Goal: Task Accomplishment & Management: Manage account settings

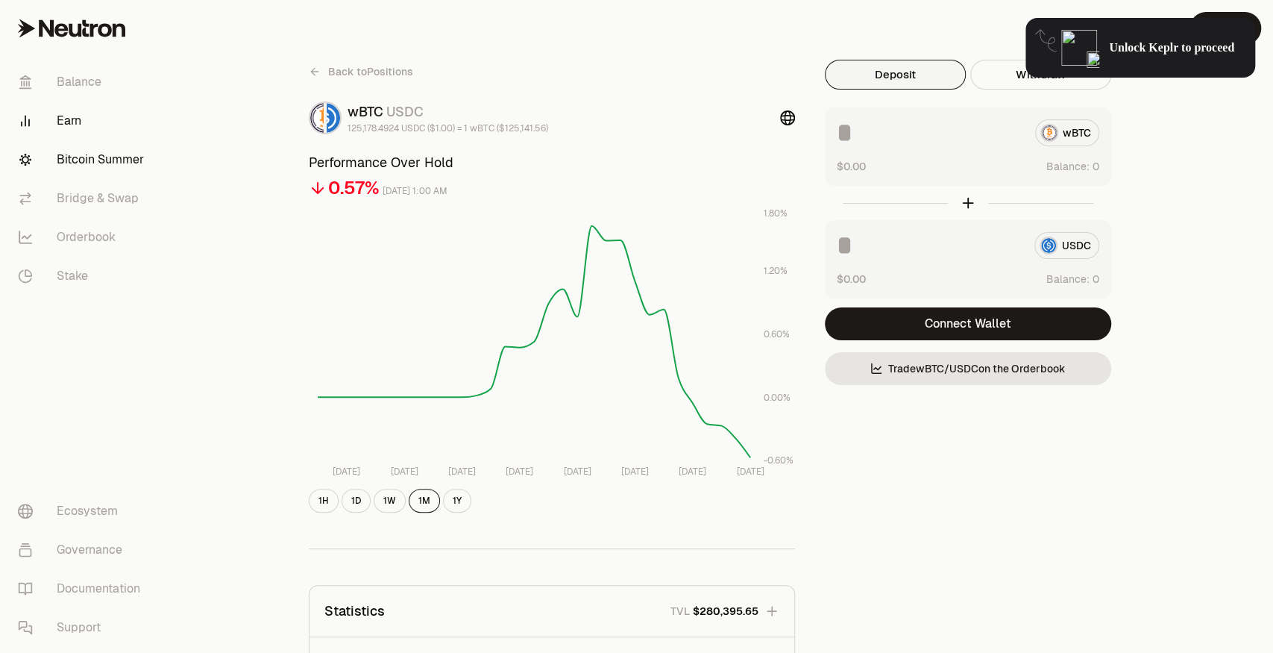
click at [98, 158] on link "Bitcoin Summer" at bounding box center [83, 159] width 155 height 39
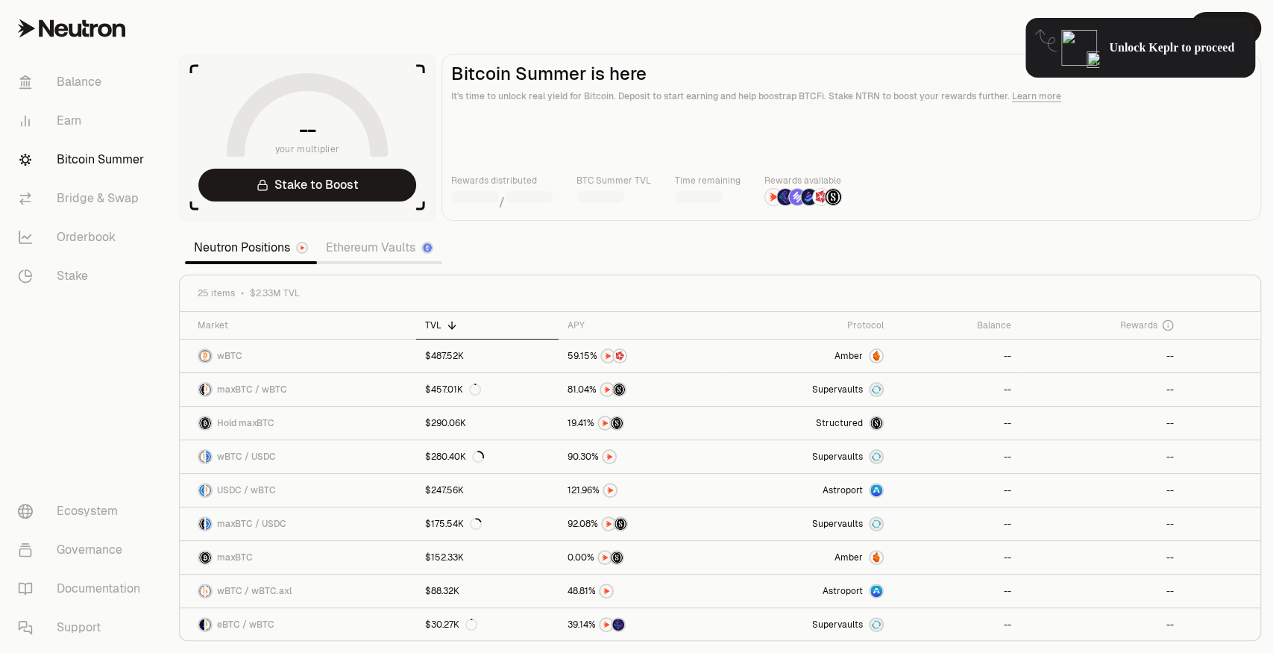
click at [1134, 57] on div "Unlock Keplr to proceed" at bounding box center [1141, 48] width 230 height 60
click at [1175, 31] on div "Unlock Keplr to proceed" at bounding box center [1141, 48] width 230 height 60
click at [1027, 75] on div "Unlock Keplr to proceed" at bounding box center [1141, 48] width 230 height 60
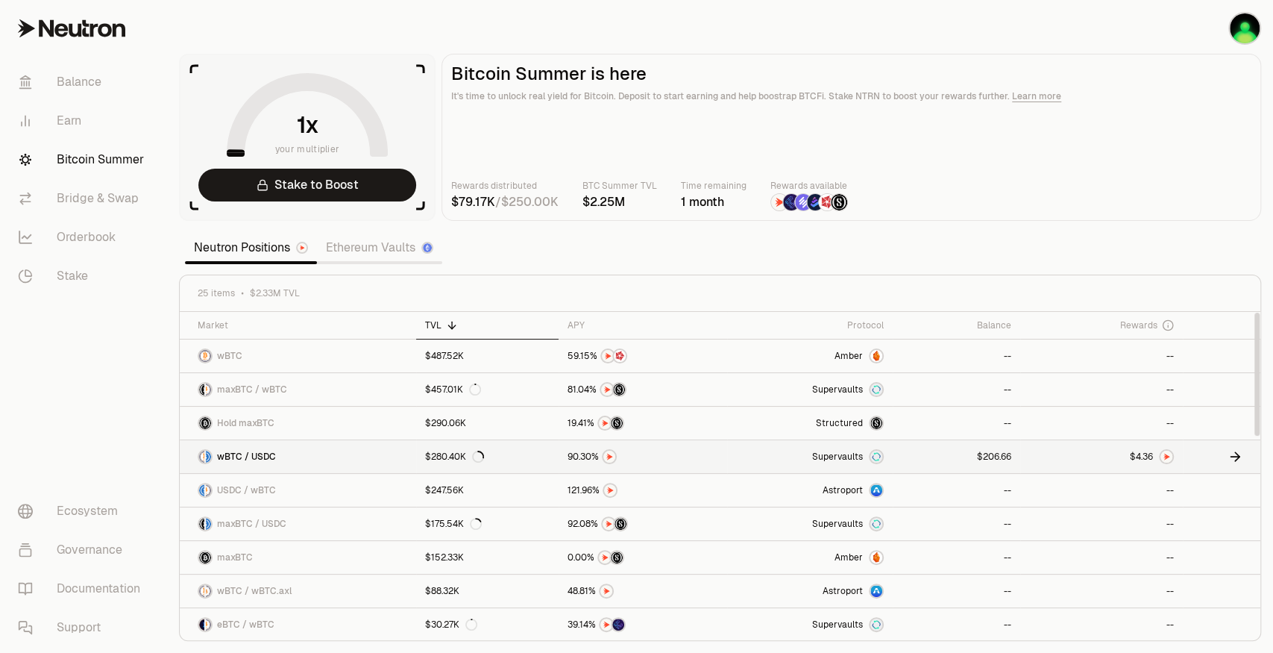
click at [1118, 463] on link at bounding box center [1102, 456] width 163 height 33
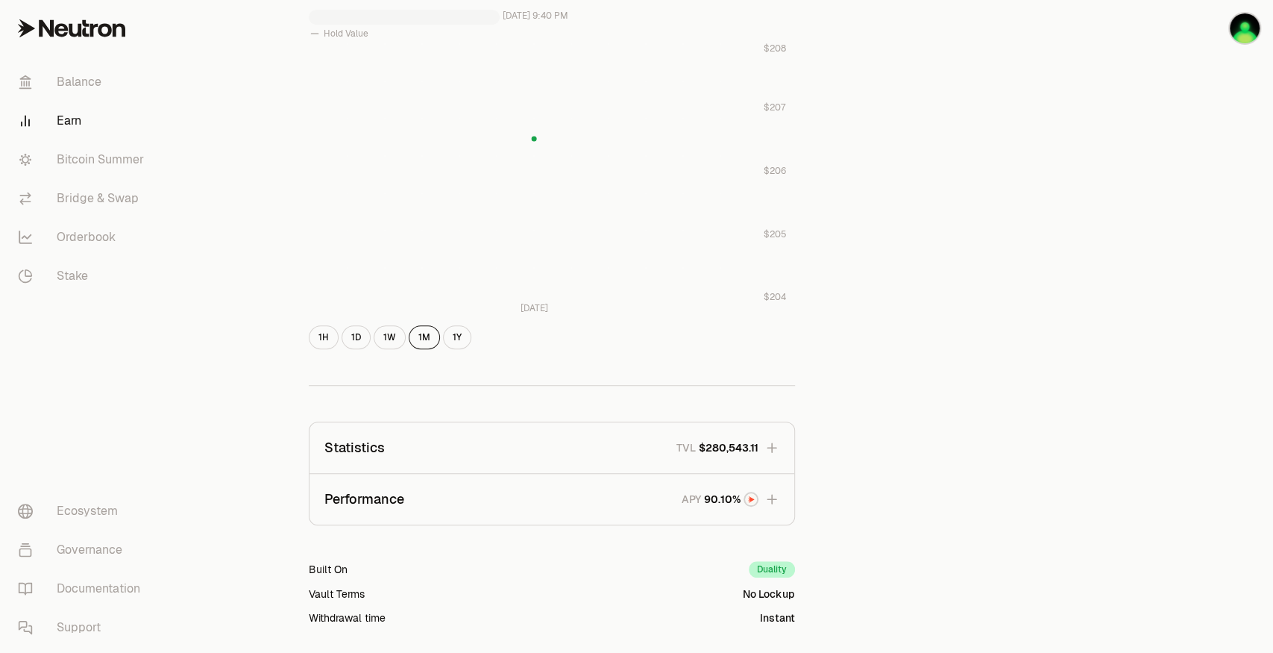
scroll to position [759, 0]
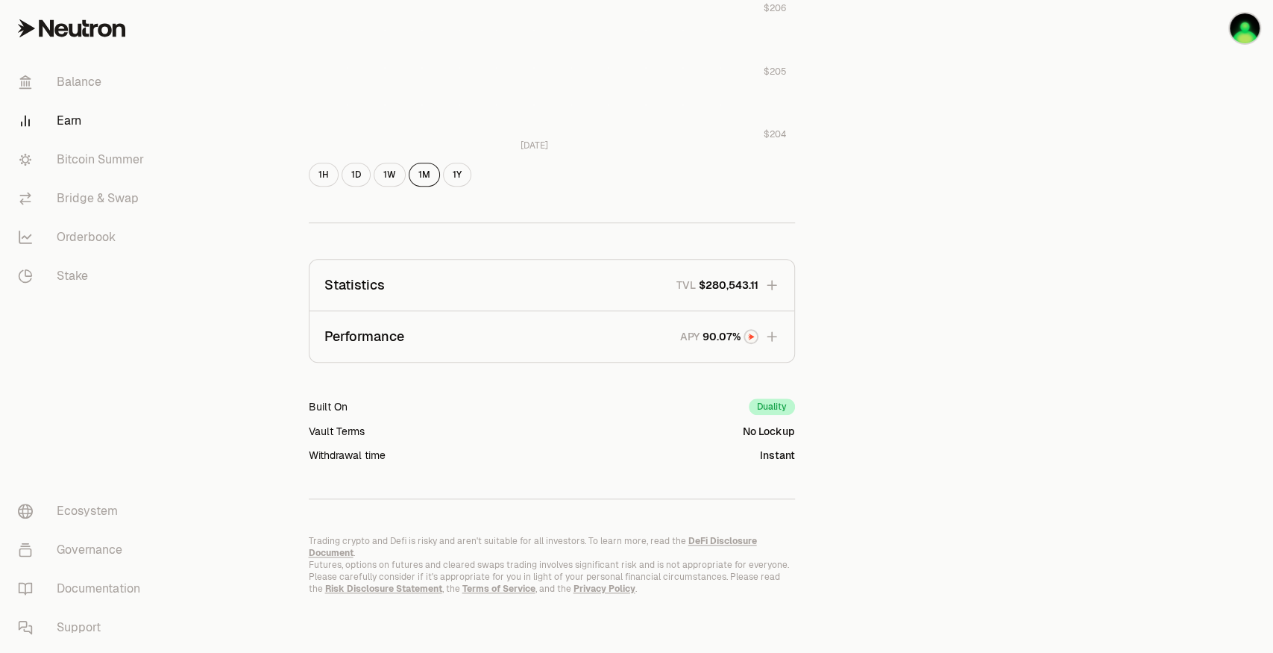
click at [776, 292] on button "Statistics TVL $280,543.11" at bounding box center [552, 285] width 485 height 51
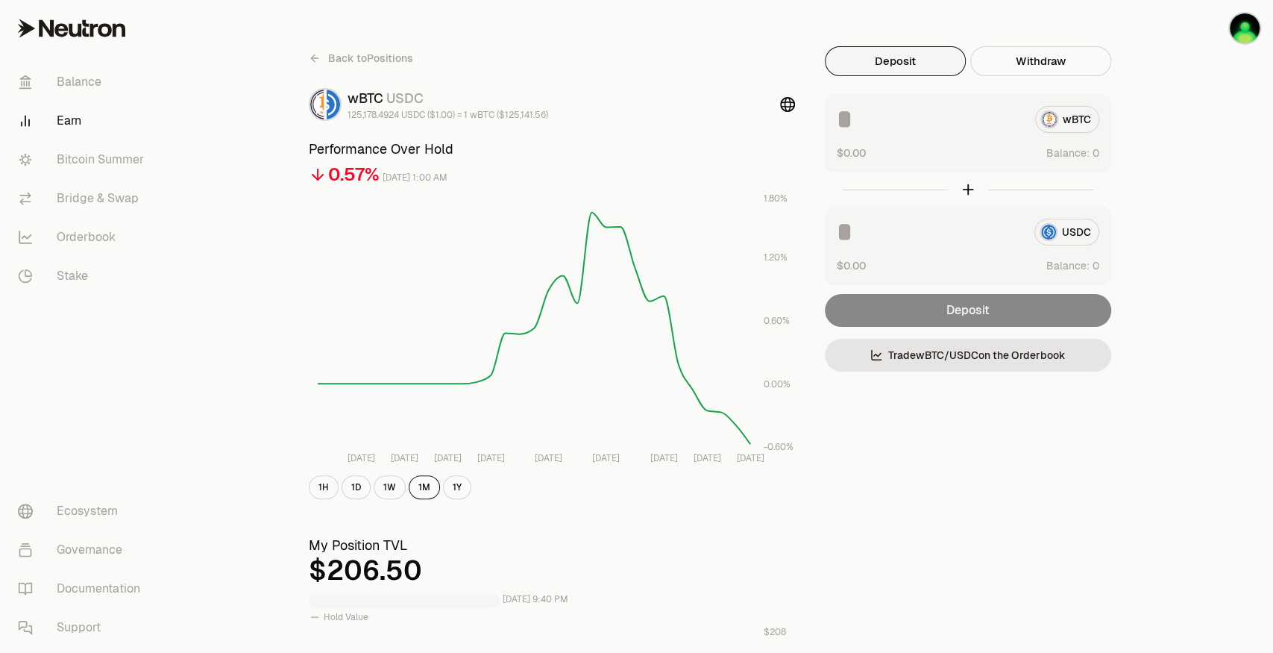
scroll to position [0, 0]
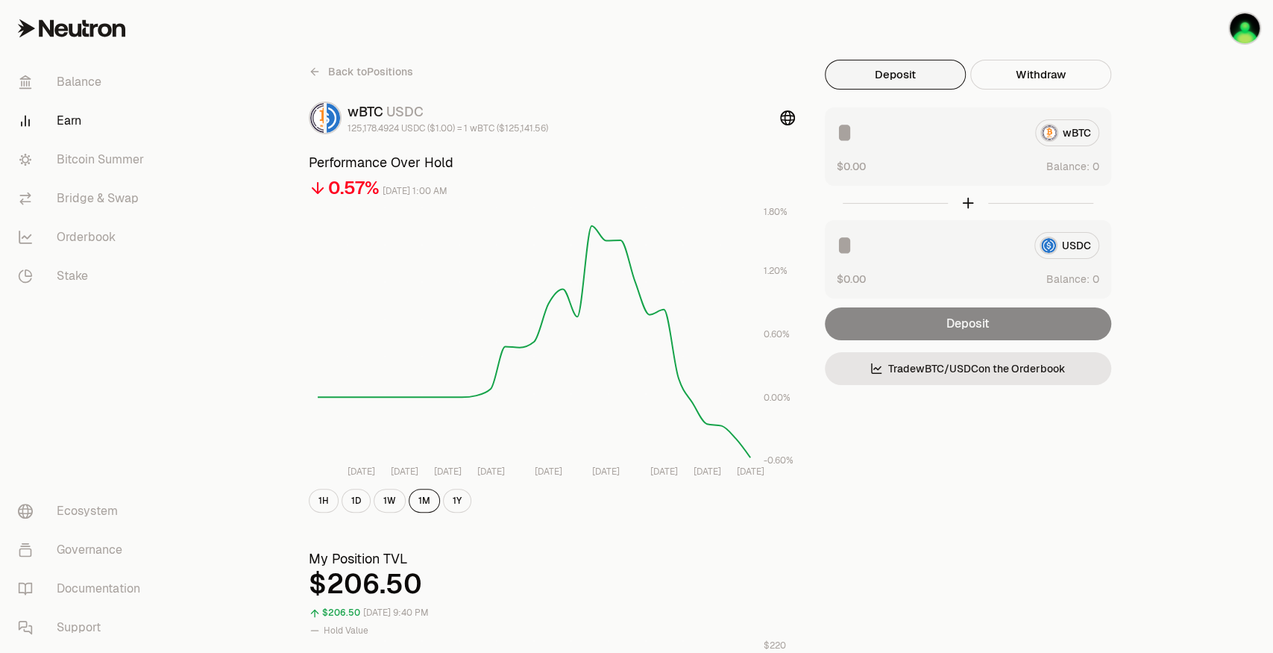
click at [75, 116] on link "Earn" at bounding box center [83, 120] width 155 height 39
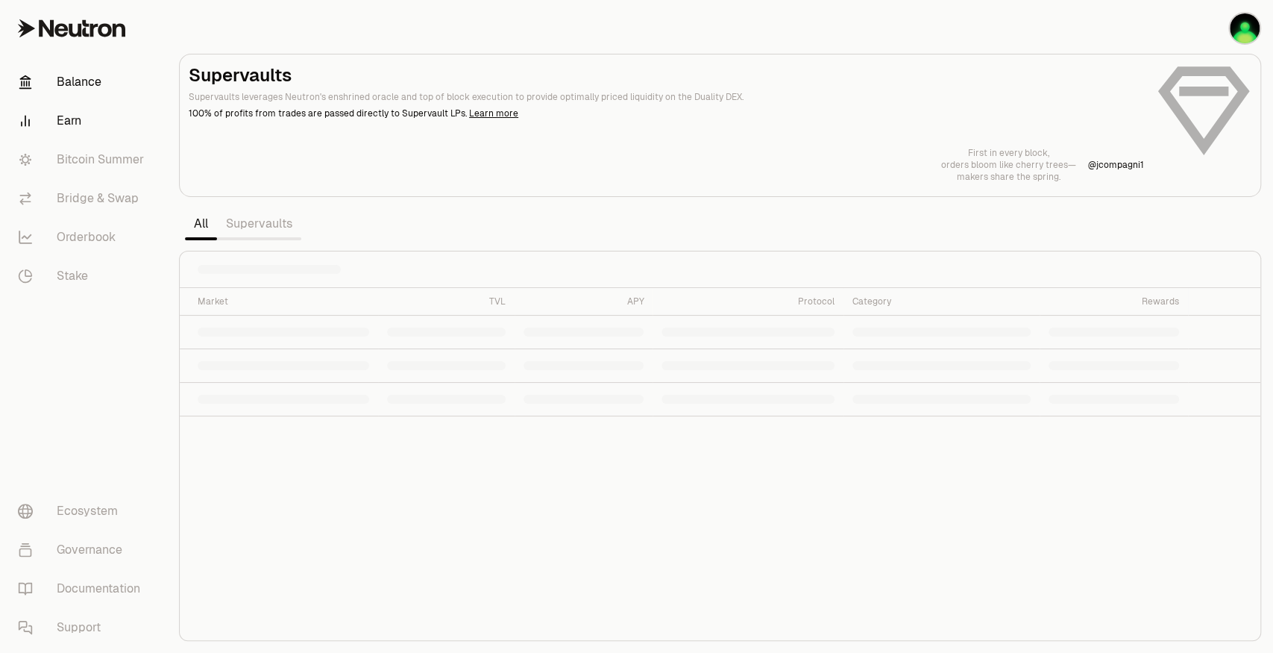
click at [74, 86] on link "Balance" at bounding box center [83, 82] width 155 height 39
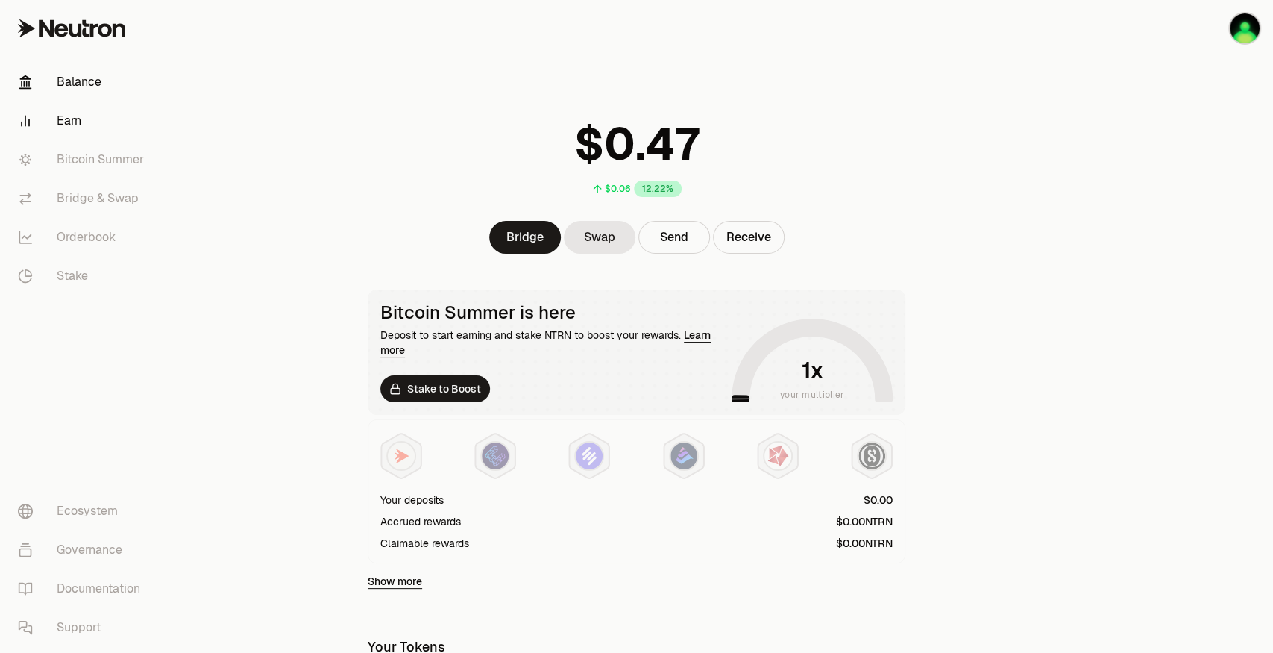
click at [60, 118] on link "Earn" at bounding box center [83, 120] width 155 height 39
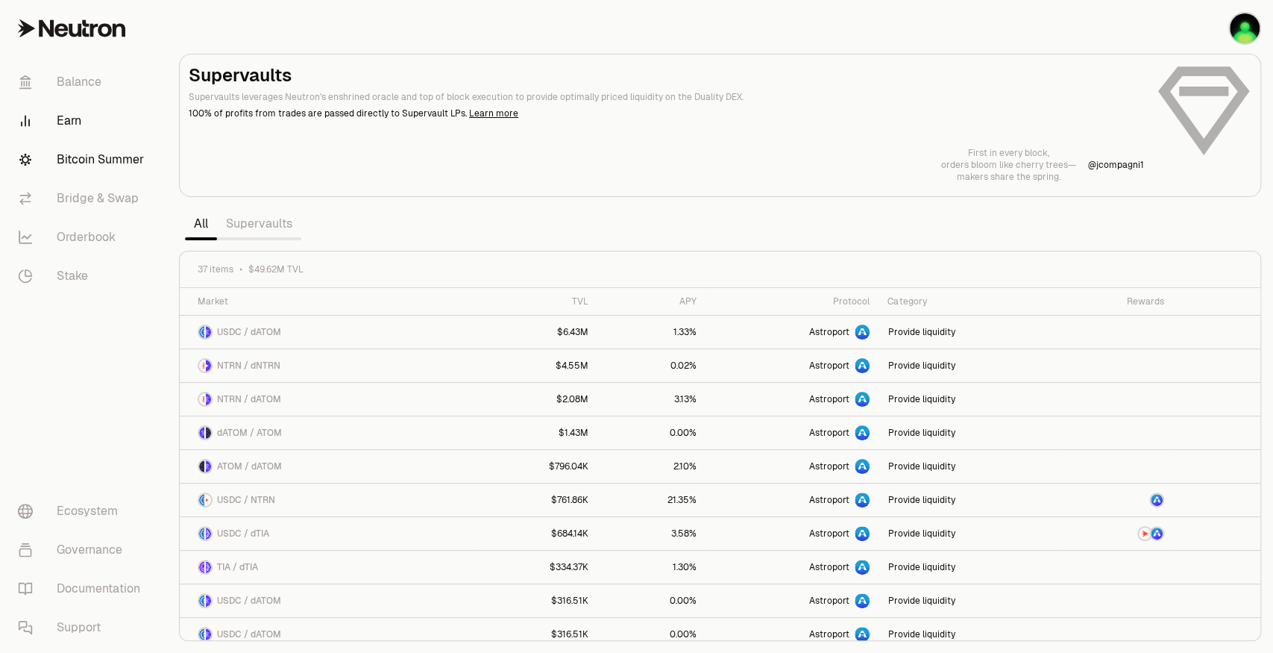
click at [97, 158] on link "Bitcoin Summer" at bounding box center [83, 159] width 155 height 39
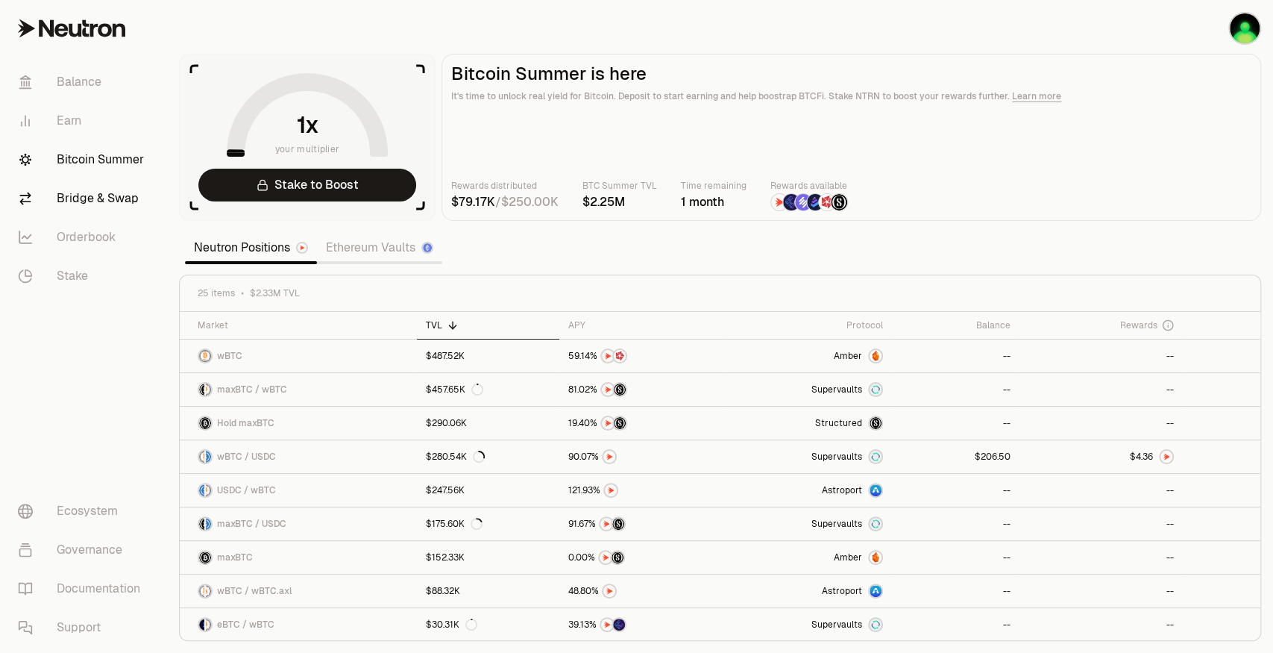
click at [104, 195] on link "Bridge & Swap" at bounding box center [83, 198] width 155 height 39
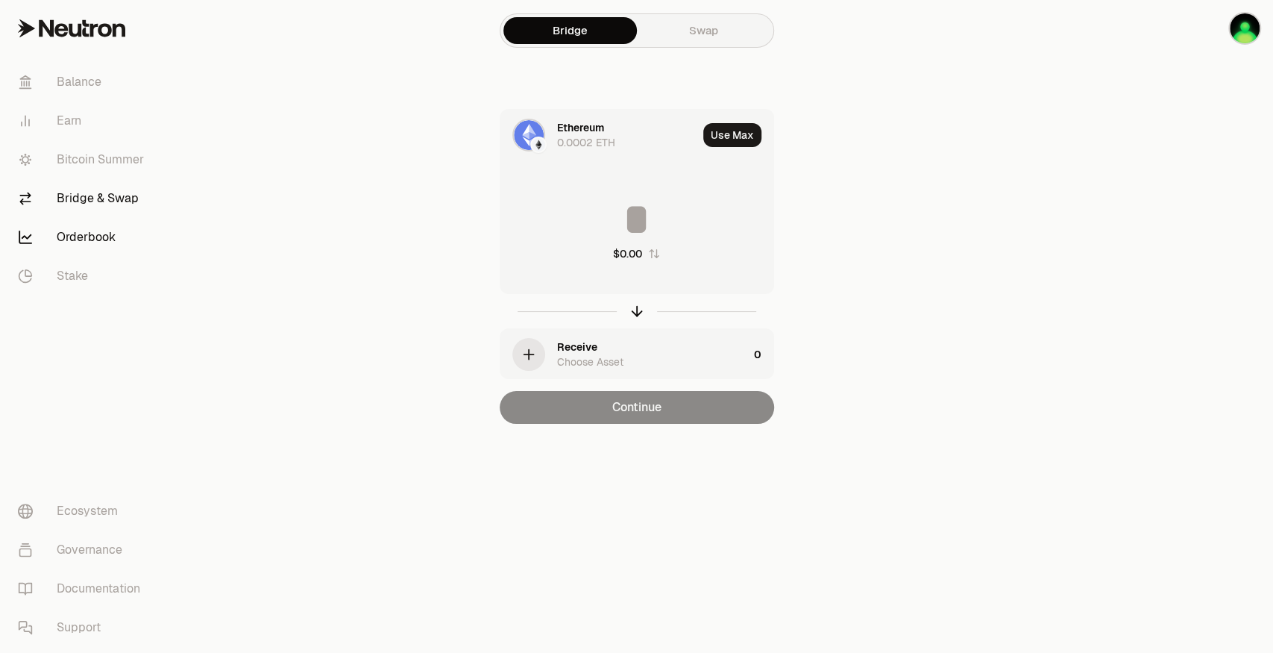
click at [87, 254] on link "Orderbook" at bounding box center [83, 237] width 155 height 39
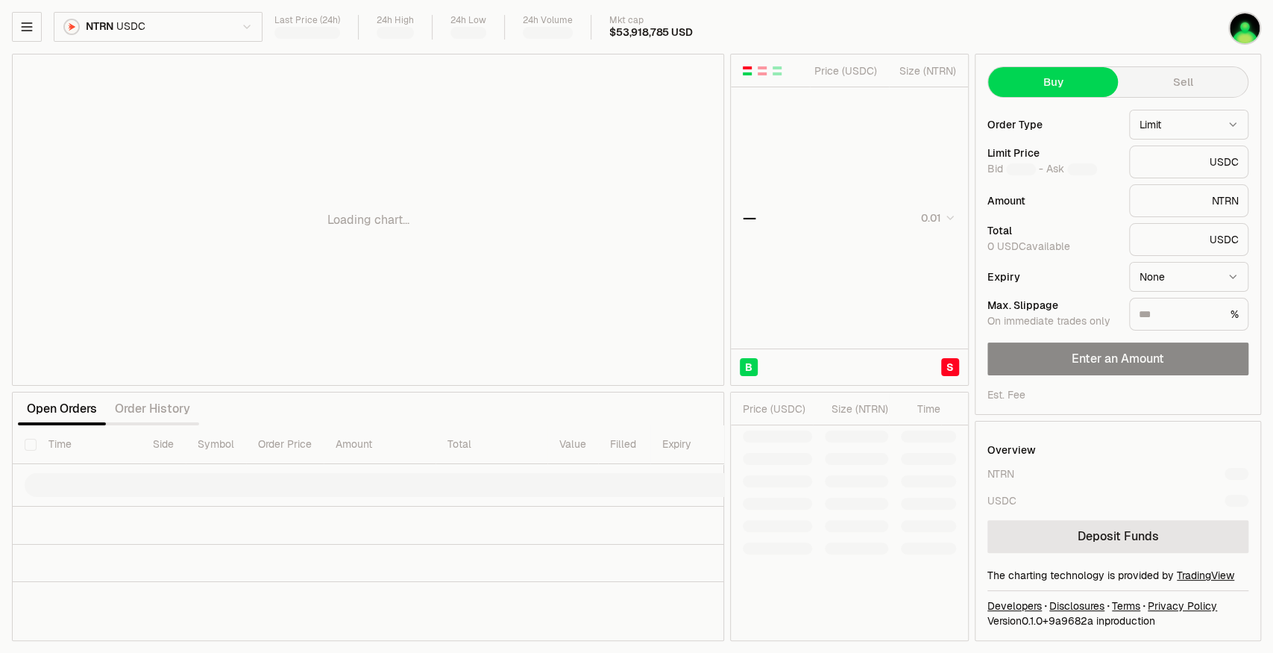
type input "********"
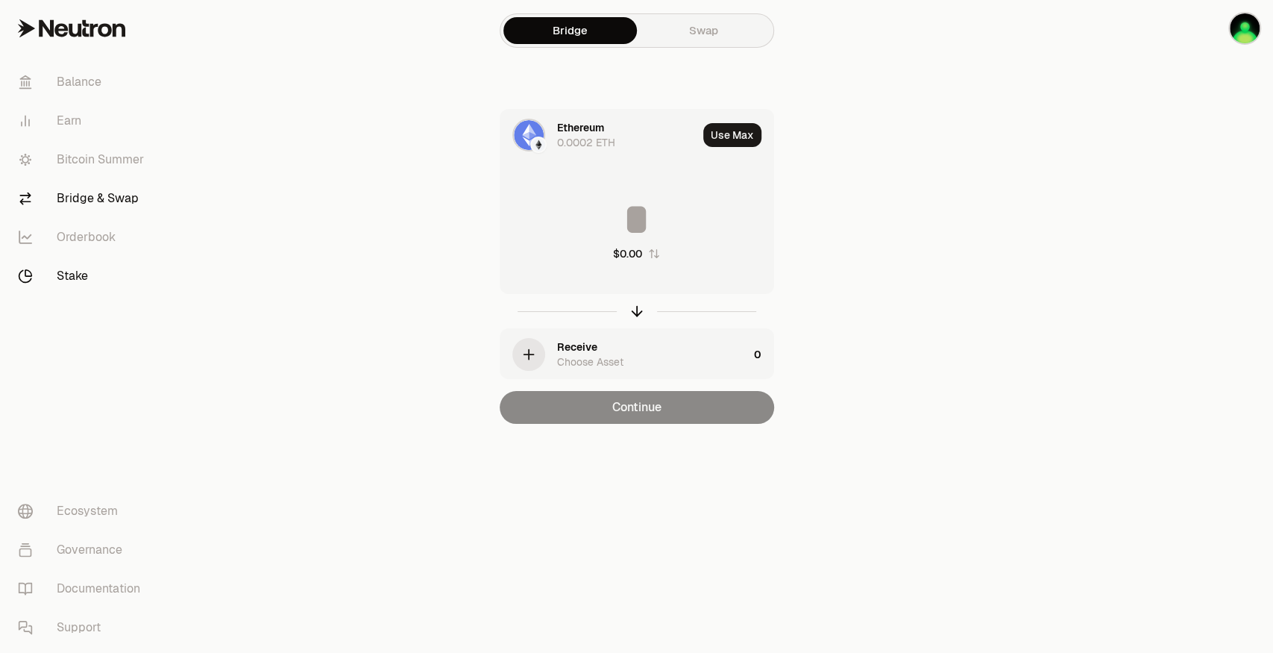
click at [60, 263] on link "Stake" at bounding box center [83, 276] width 155 height 39
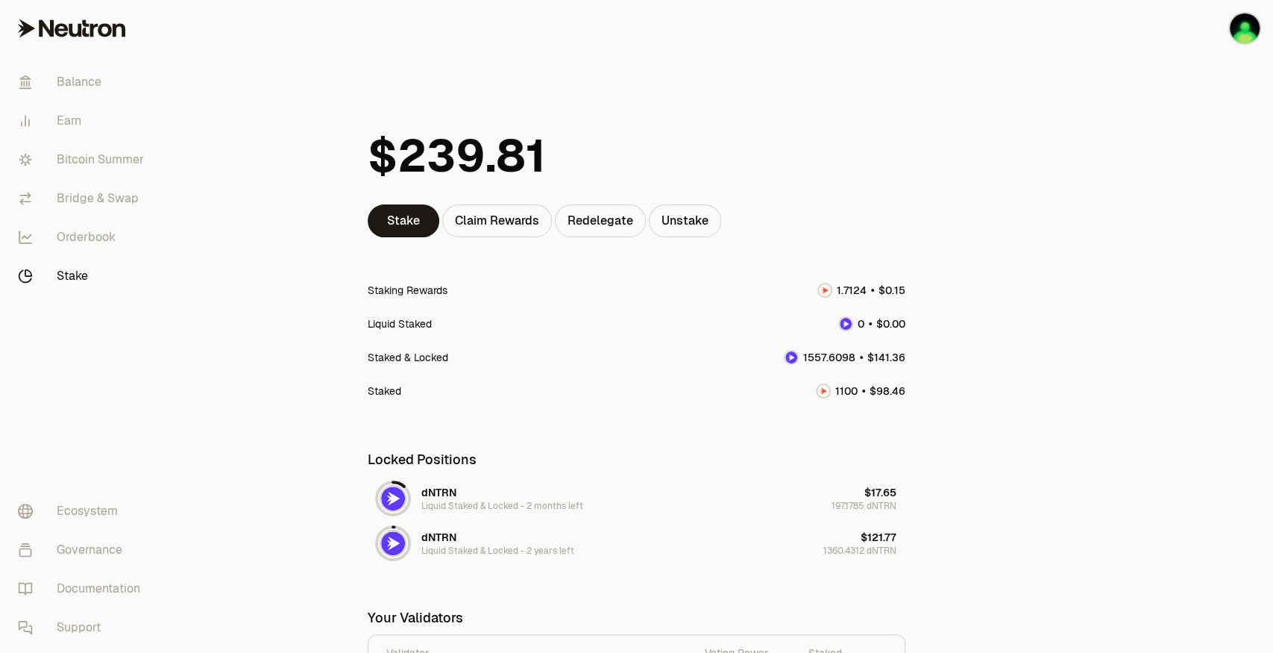
scroll to position [49, 0]
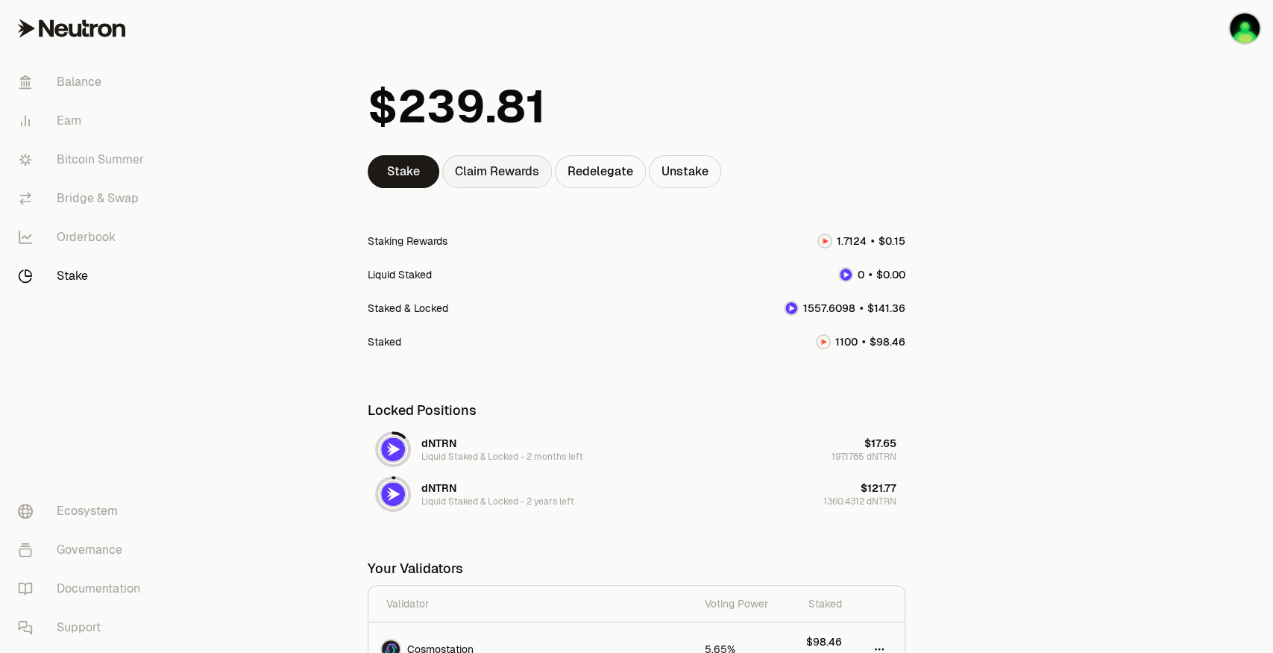
click at [515, 167] on div "Claim Rewards" at bounding box center [497, 171] width 110 height 33
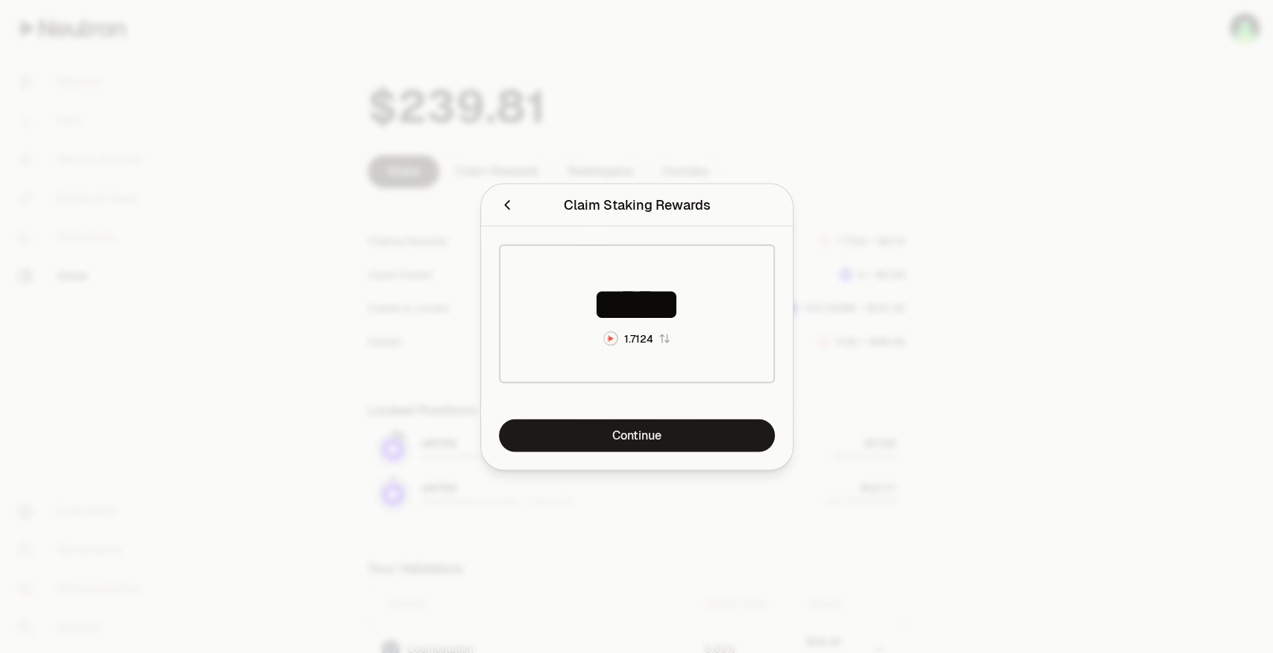
click at [971, 169] on div at bounding box center [636, 326] width 1273 height 653
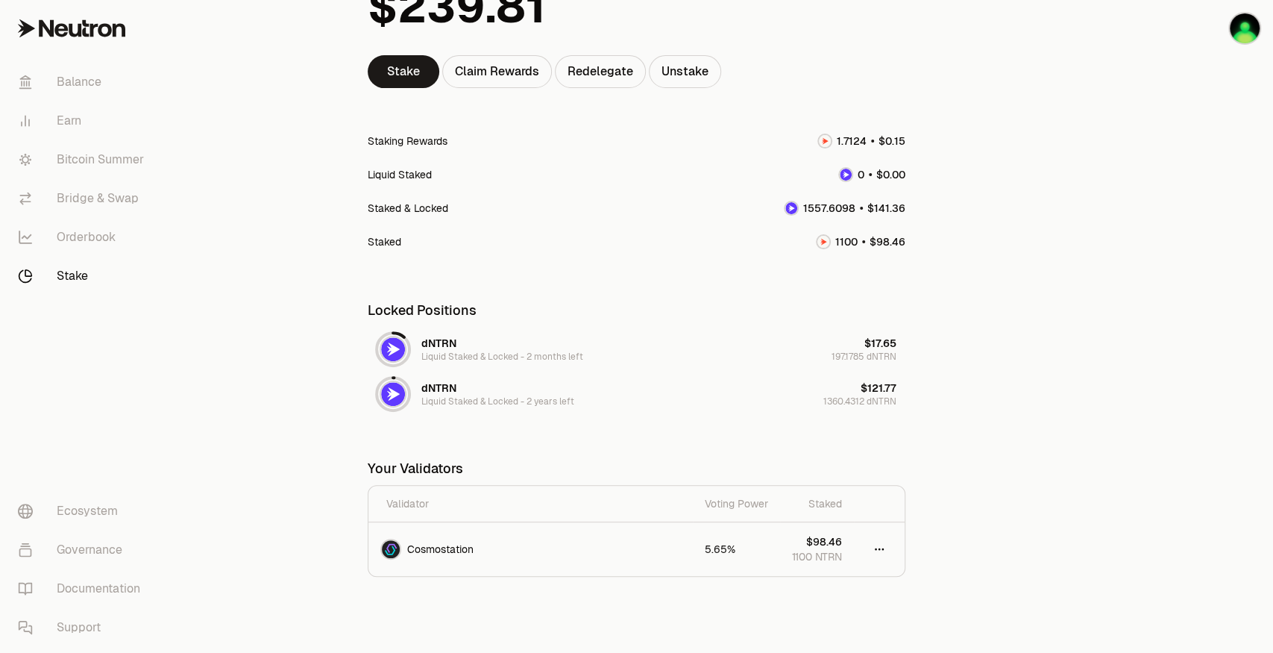
scroll to position [191, 0]
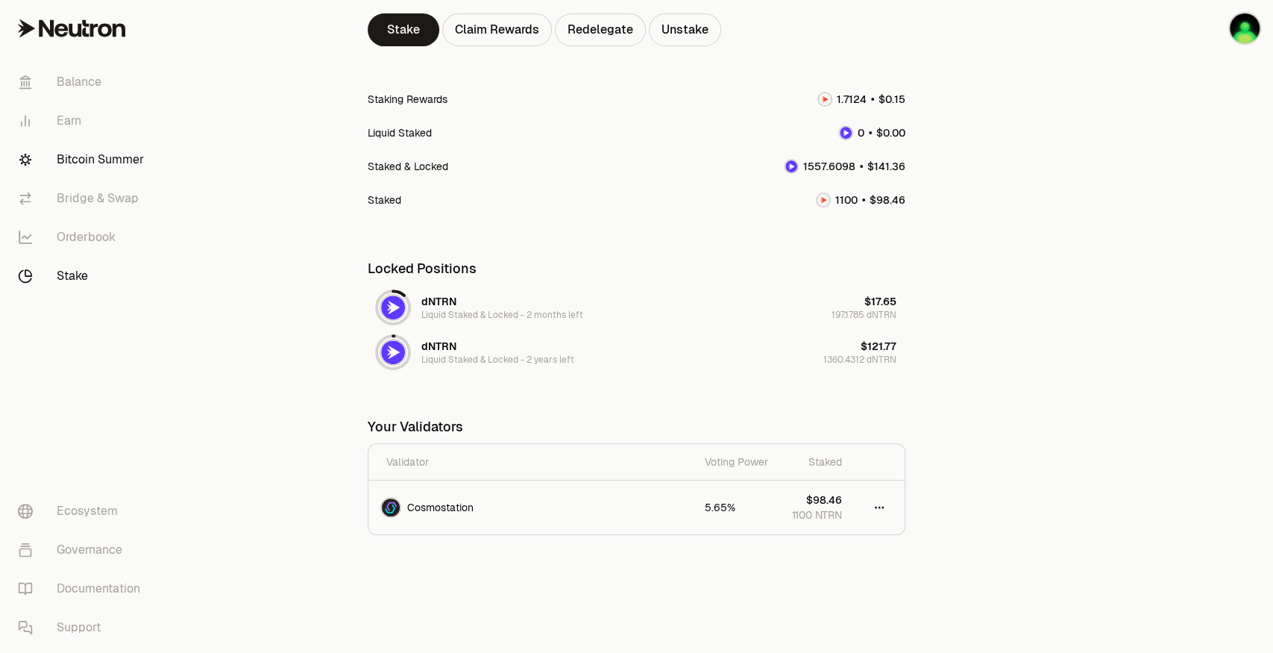
click at [116, 169] on link "Bitcoin Summer" at bounding box center [83, 159] width 155 height 39
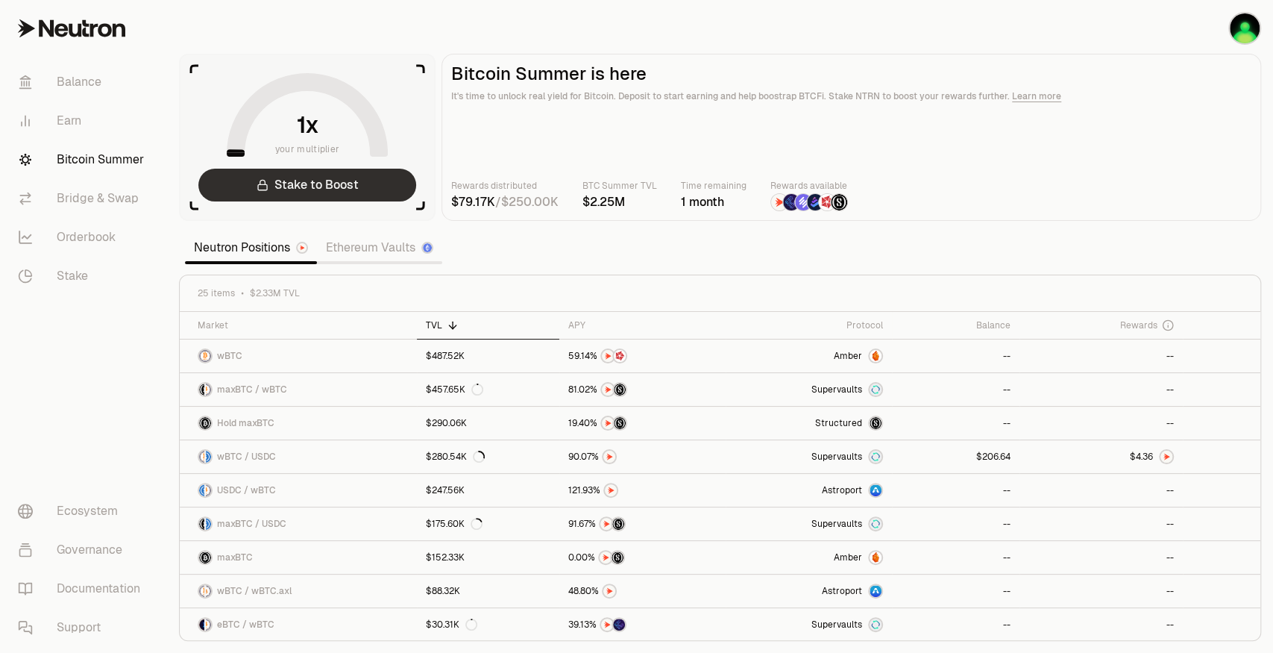
click at [270, 169] on link "Stake to Boost" at bounding box center [307, 185] width 218 height 33
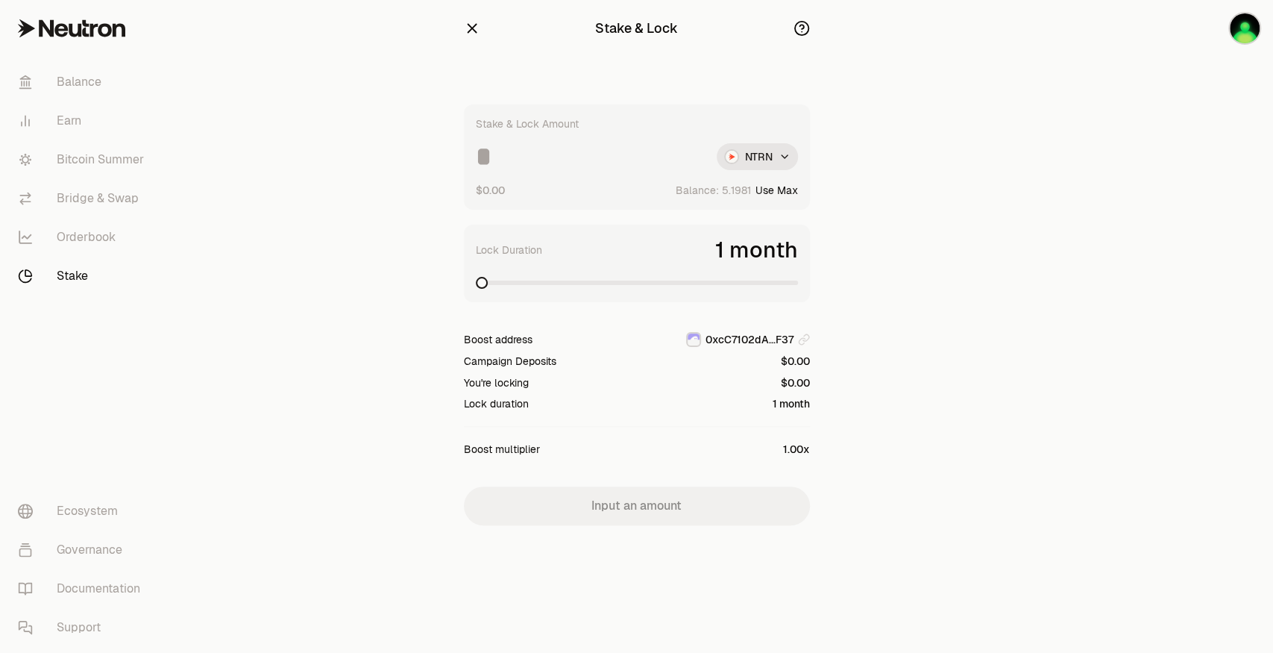
click at [804, 26] on icon "button" at bounding box center [802, 28] width 16 height 16
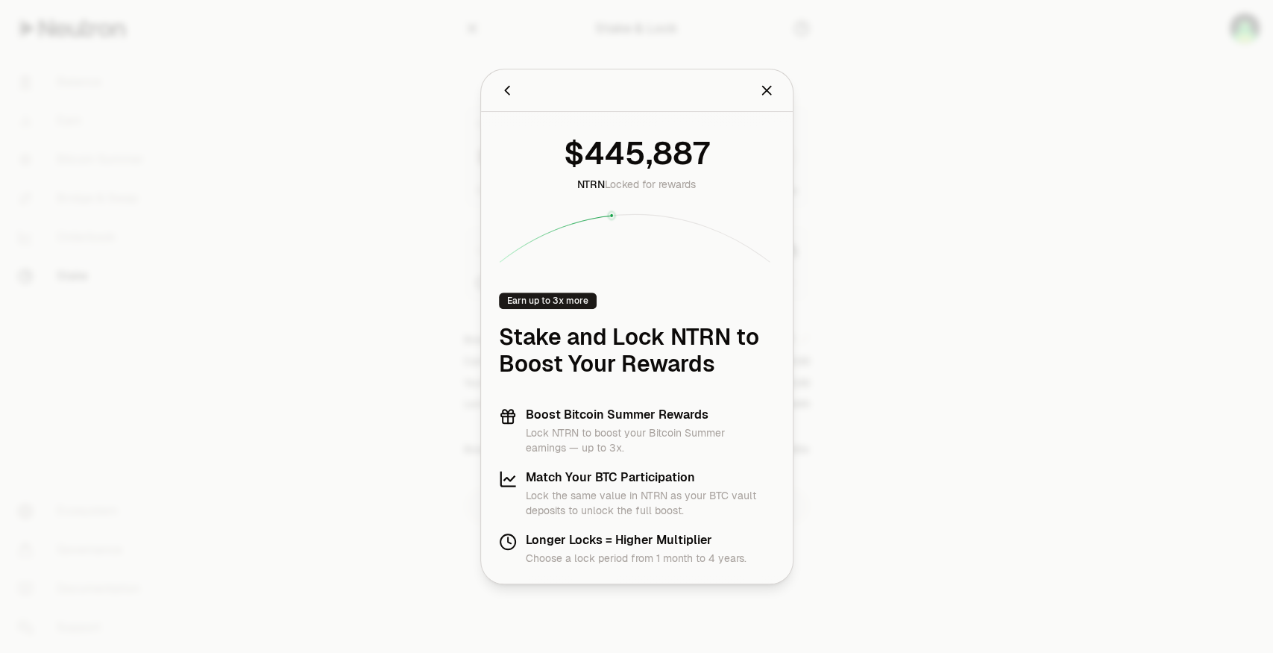
drag, startPoint x: 550, startPoint y: 119, endPoint x: 624, endPoint y: 130, distance: 75.4
click at [622, 130] on div "NTRN Locked for rewards Earn up to 3x more Stake and Lock NTRN to Boost Your Re…" at bounding box center [637, 348] width 312 height 472
drag, startPoint x: 655, startPoint y: 151, endPoint x: 662, endPoint y: 157, distance: 9.6
click at [661, 156] on span "8" at bounding box center [663, 154] width 20 height 40
drag, startPoint x: 607, startPoint y: 448, endPoint x: 652, endPoint y: 434, distance: 47.4
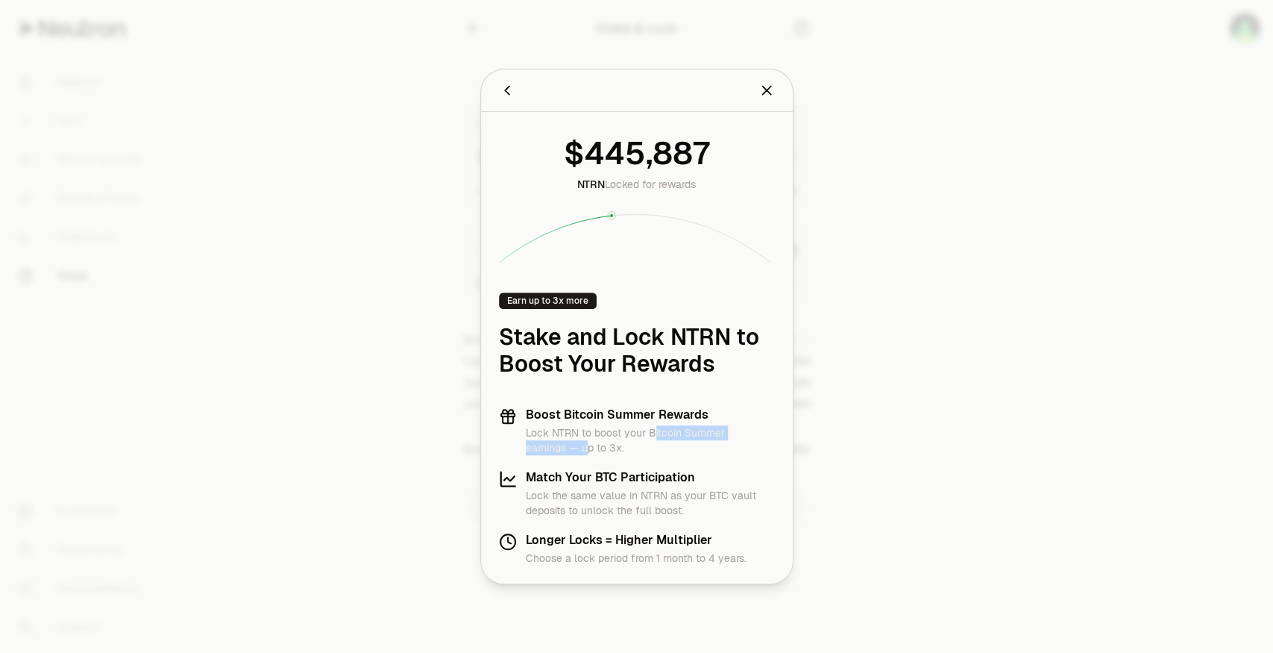
click at [652, 434] on p "Lock NTRN to boost your Bitcoin Summer earnings — up to 3x." at bounding box center [650, 440] width 249 height 30
click at [567, 304] on div "Earn up to 3x more" at bounding box center [548, 300] width 98 height 16
click at [534, 300] on div "Earn up to 3x more" at bounding box center [548, 300] width 98 height 16
drag, startPoint x: 654, startPoint y: 345, endPoint x: 698, endPoint y: 345, distance: 44.8
click at [663, 345] on h1 "Stake and Lock NTRN to Boost Your Rewards" at bounding box center [637, 351] width 276 height 54
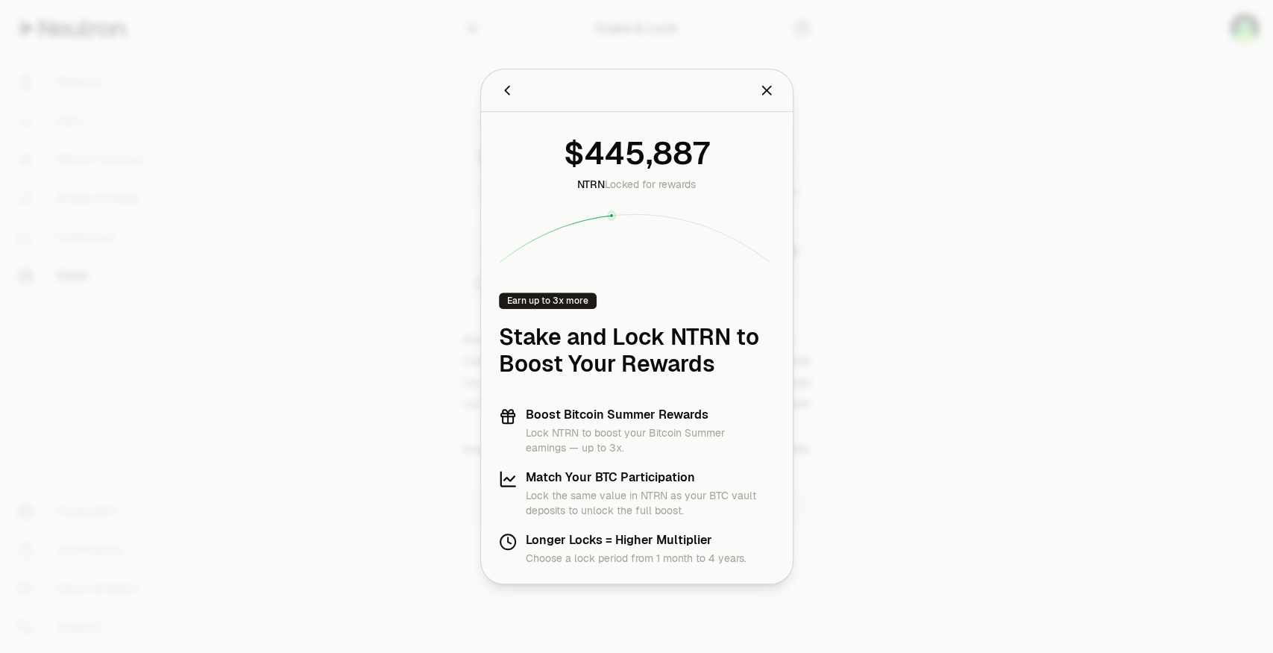
click at [758, 337] on h1 "Stake and Lock NTRN to Boost Your Rewards" at bounding box center [637, 351] width 276 height 54
click at [515, 100] on div at bounding box center [565, 90] width 132 height 21
drag, startPoint x: 498, startPoint y: 92, endPoint x: 509, endPoint y: 89, distance: 10.9
click at [499, 92] on icon "Back" at bounding box center [507, 90] width 16 height 16
